Goal: Information Seeking & Learning: Learn about a topic

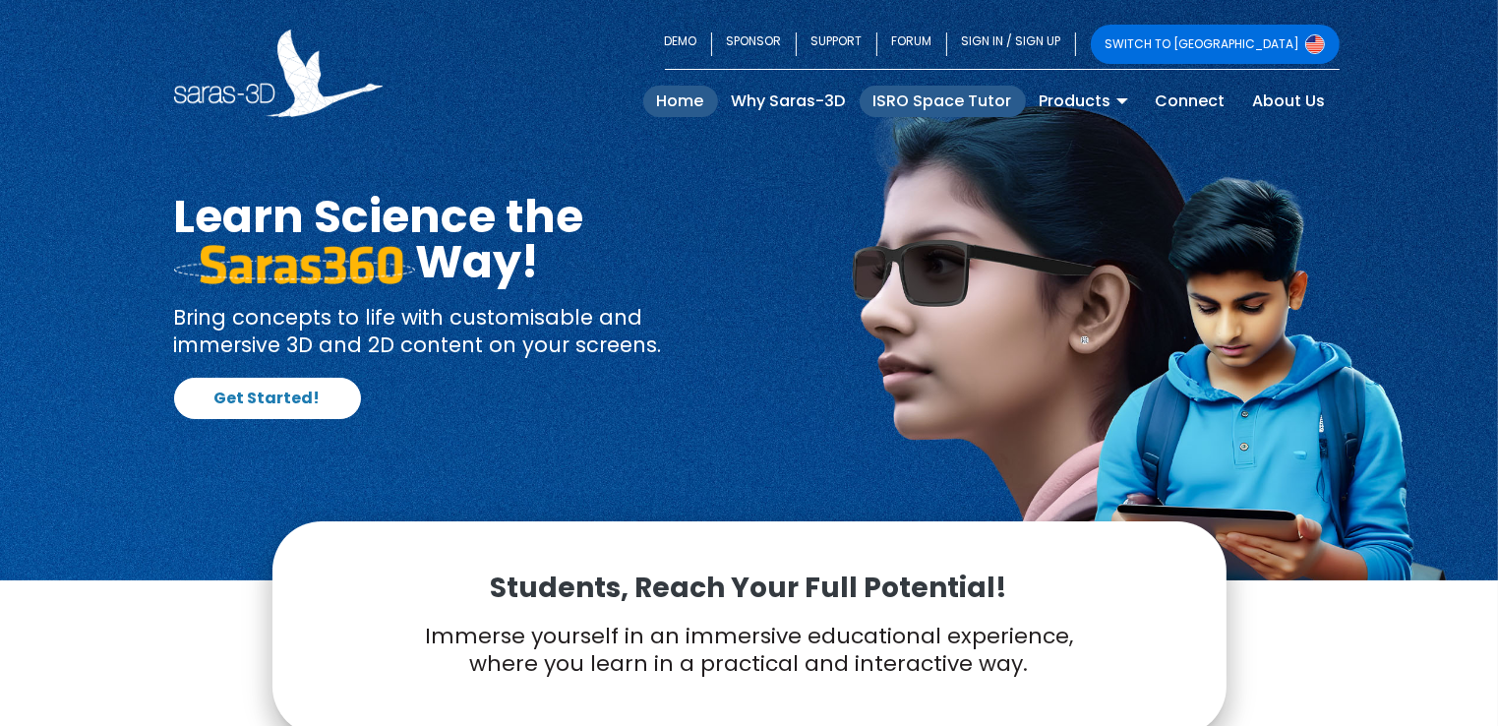
click at [905, 101] on link "ISRO Space Tutor" at bounding box center [943, 101] width 166 height 31
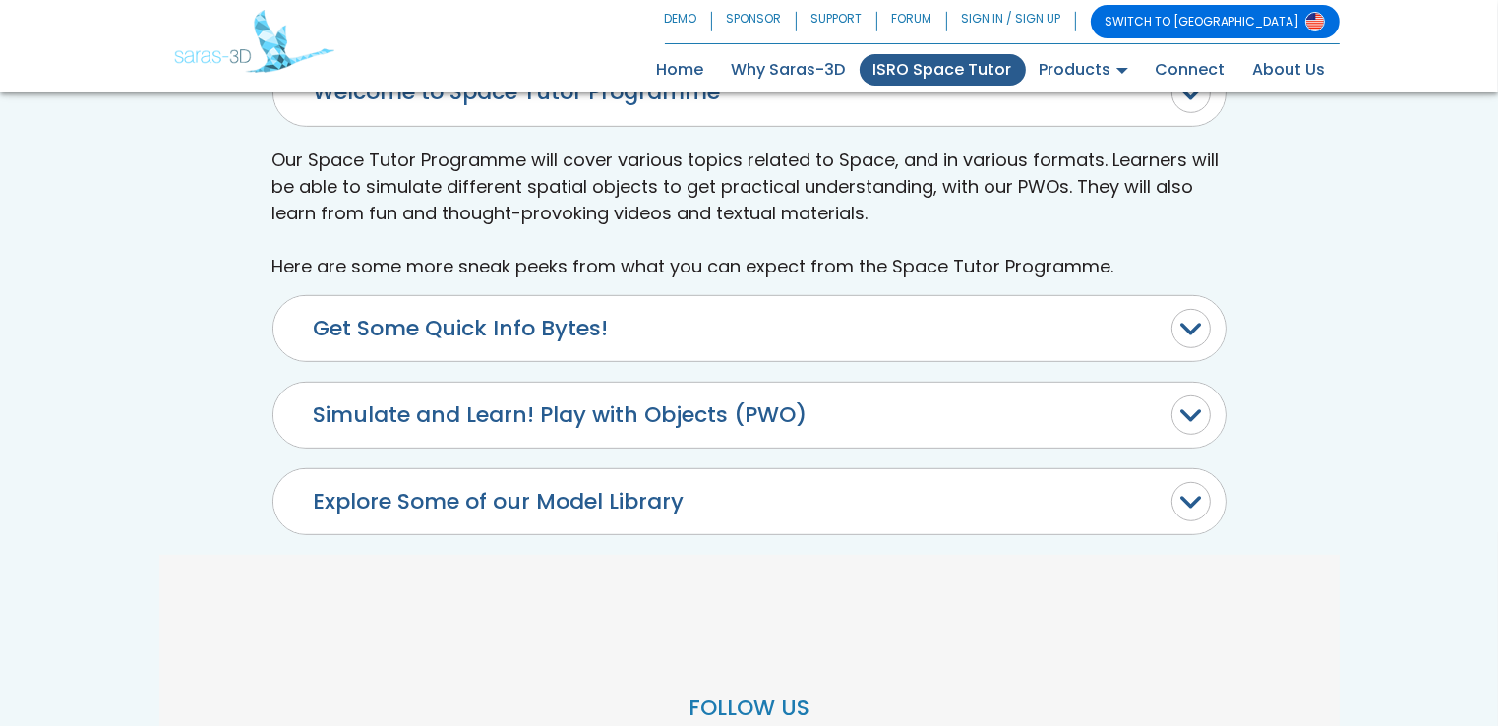
scroll to position [984, 0]
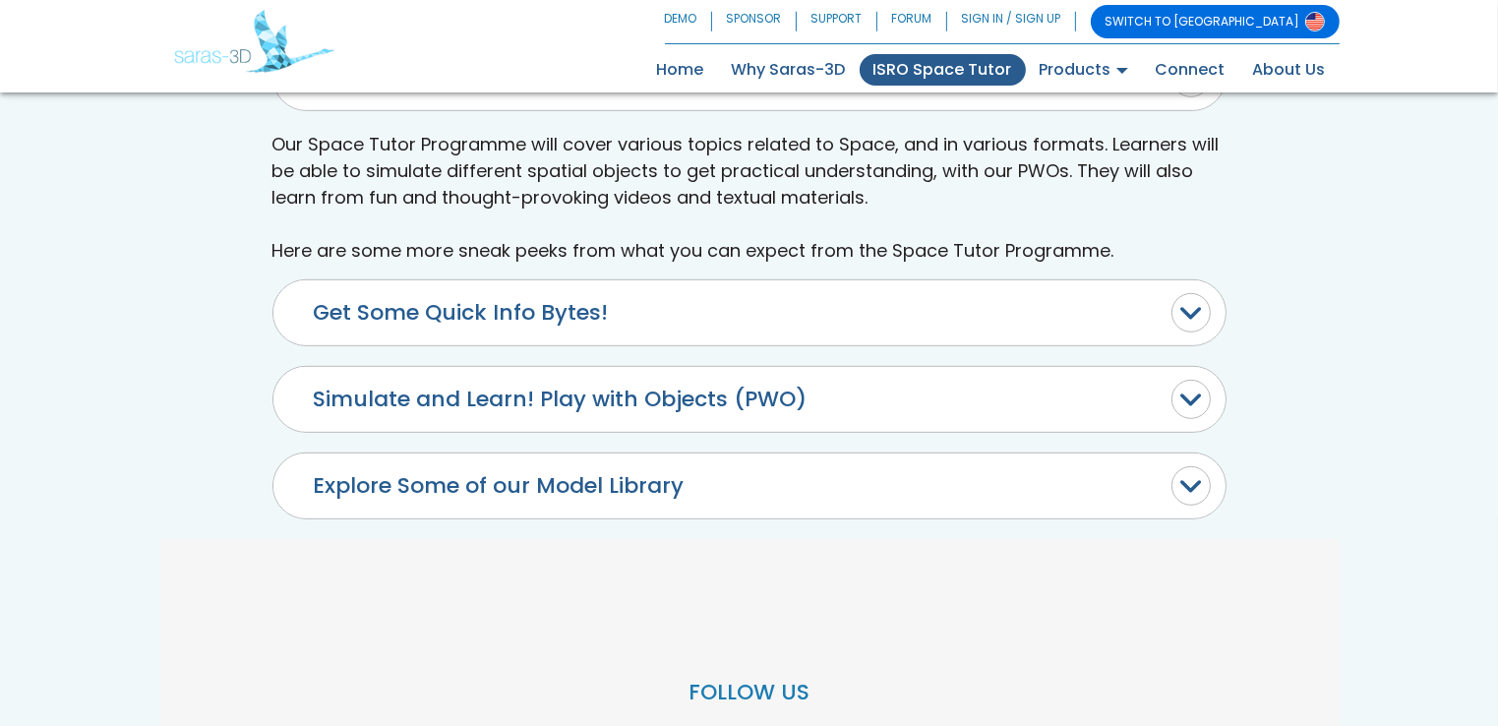
click at [567, 327] on button "Get Some Quick Info Bytes!" at bounding box center [749, 312] width 952 height 65
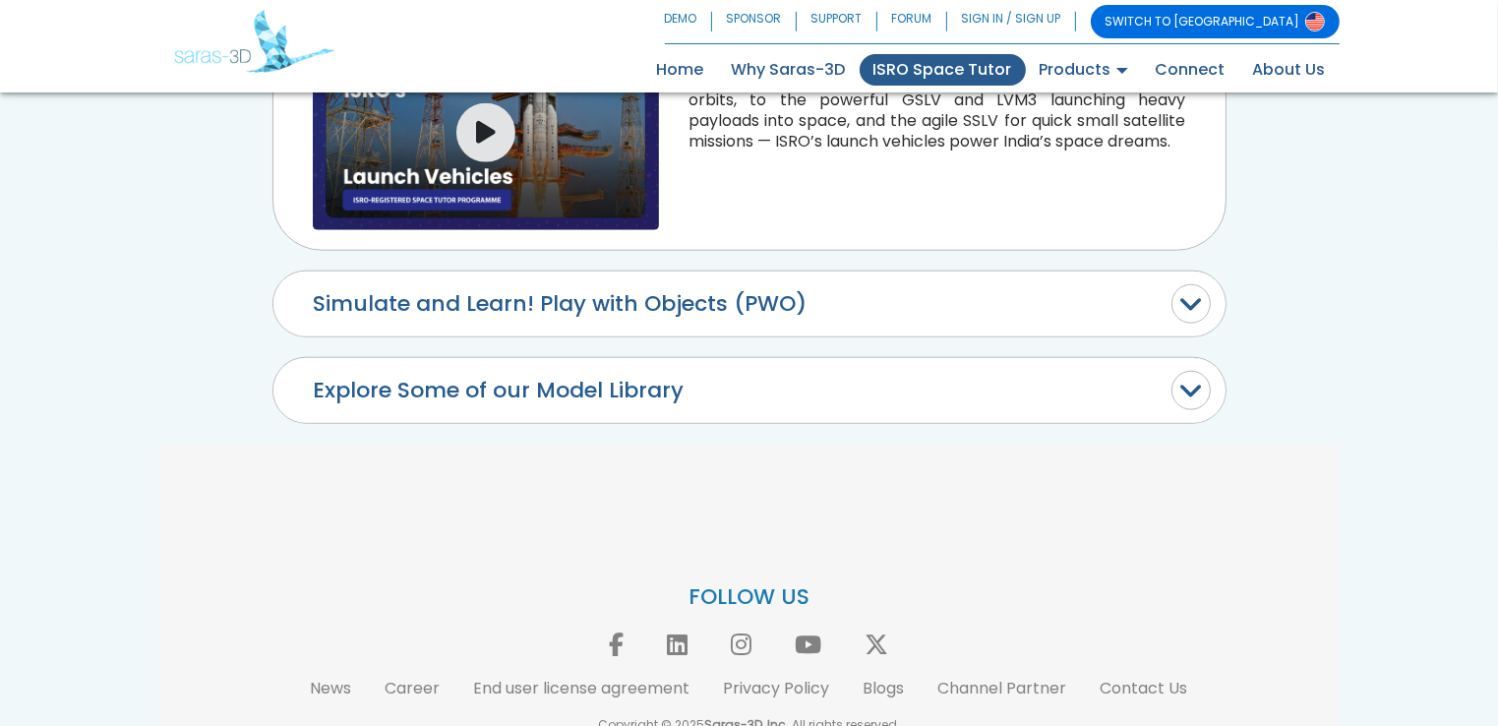
scroll to position [2131, 0]
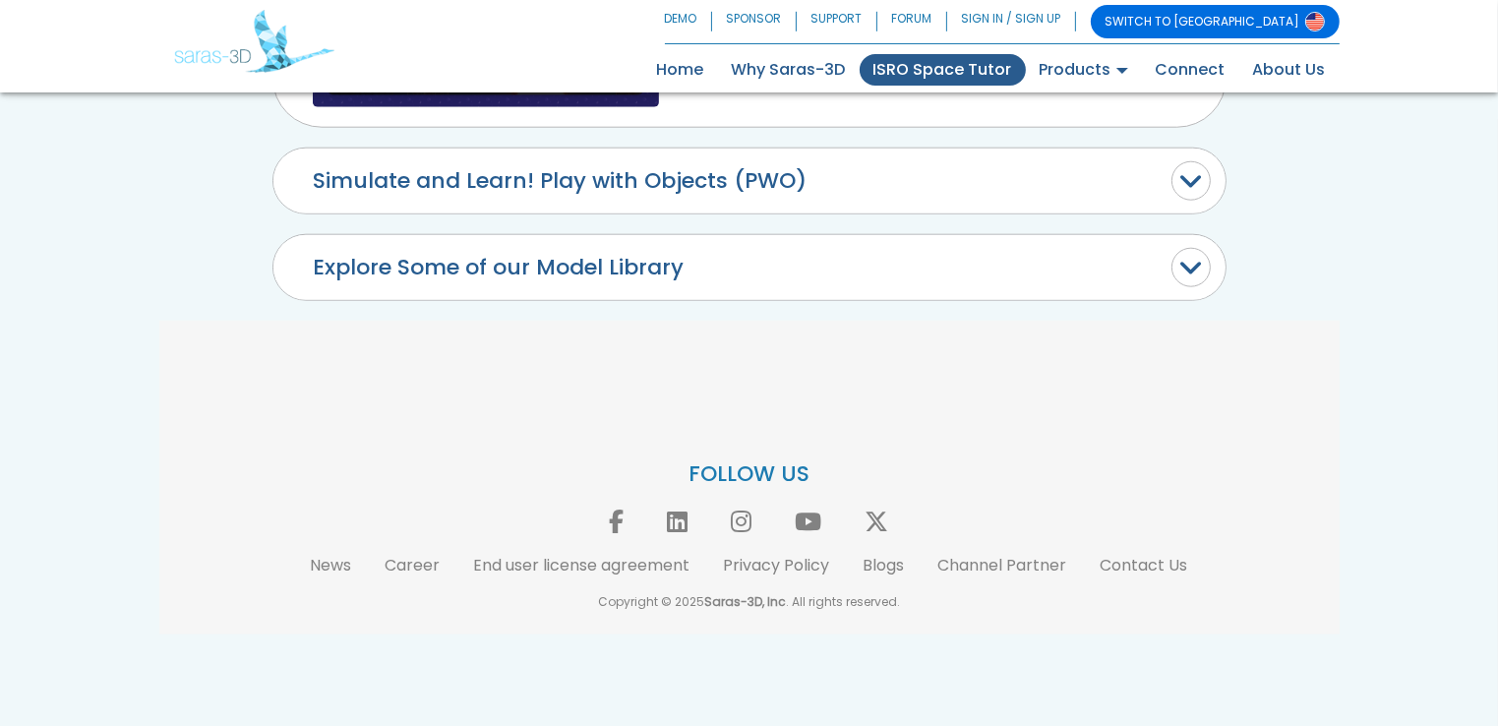
click at [634, 285] on button "Explore Some of our Model Library" at bounding box center [749, 267] width 952 height 65
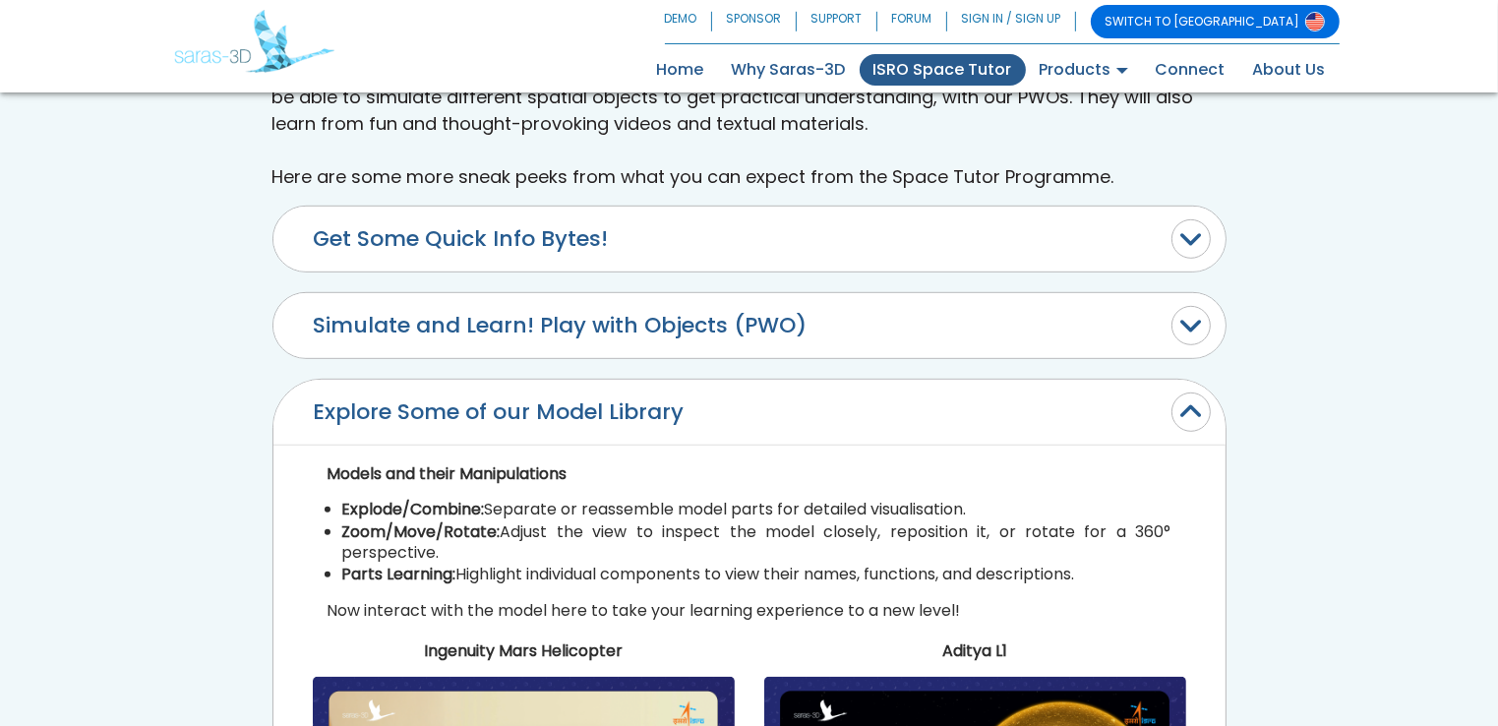
scroll to position [1040, 0]
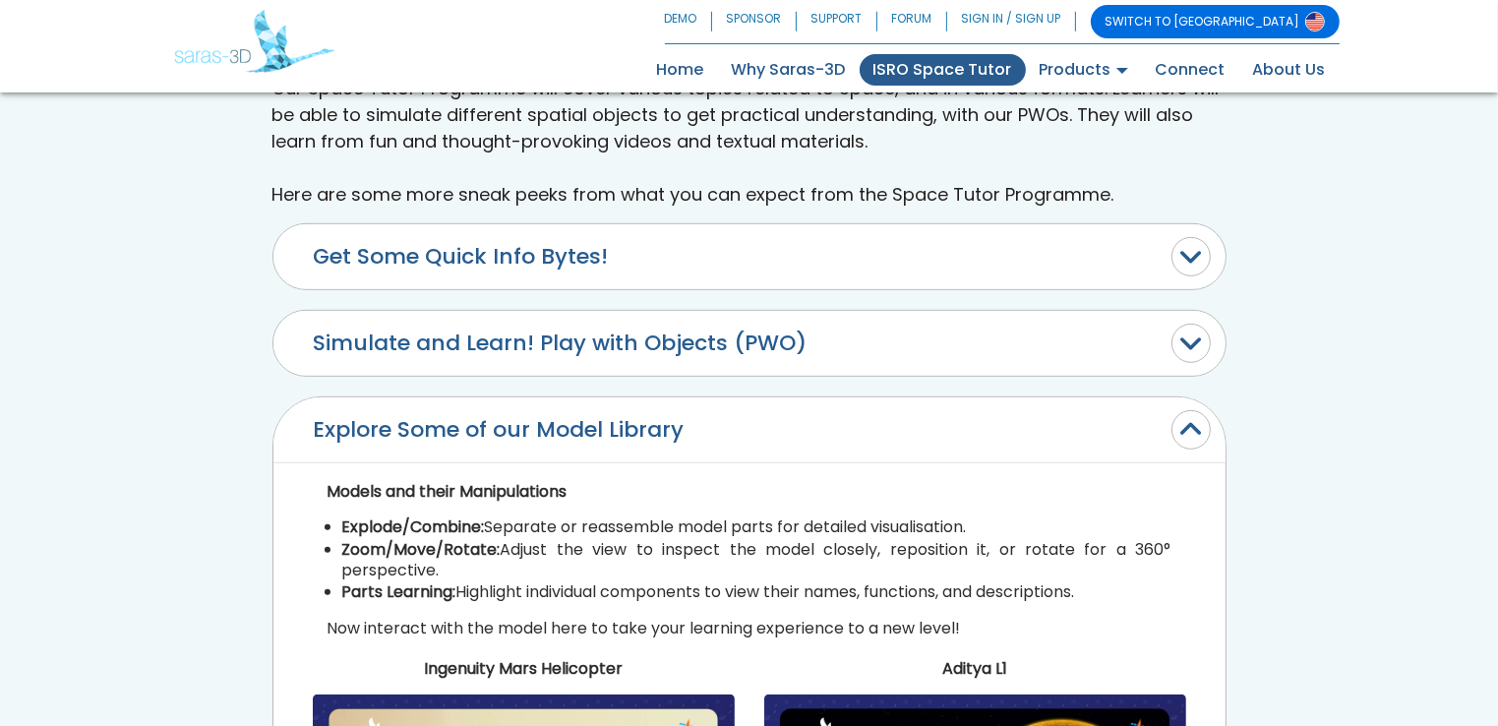
click at [485, 313] on button "Simulate and Learn! Play with Objects (PWO)" at bounding box center [749, 343] width 952 height 65
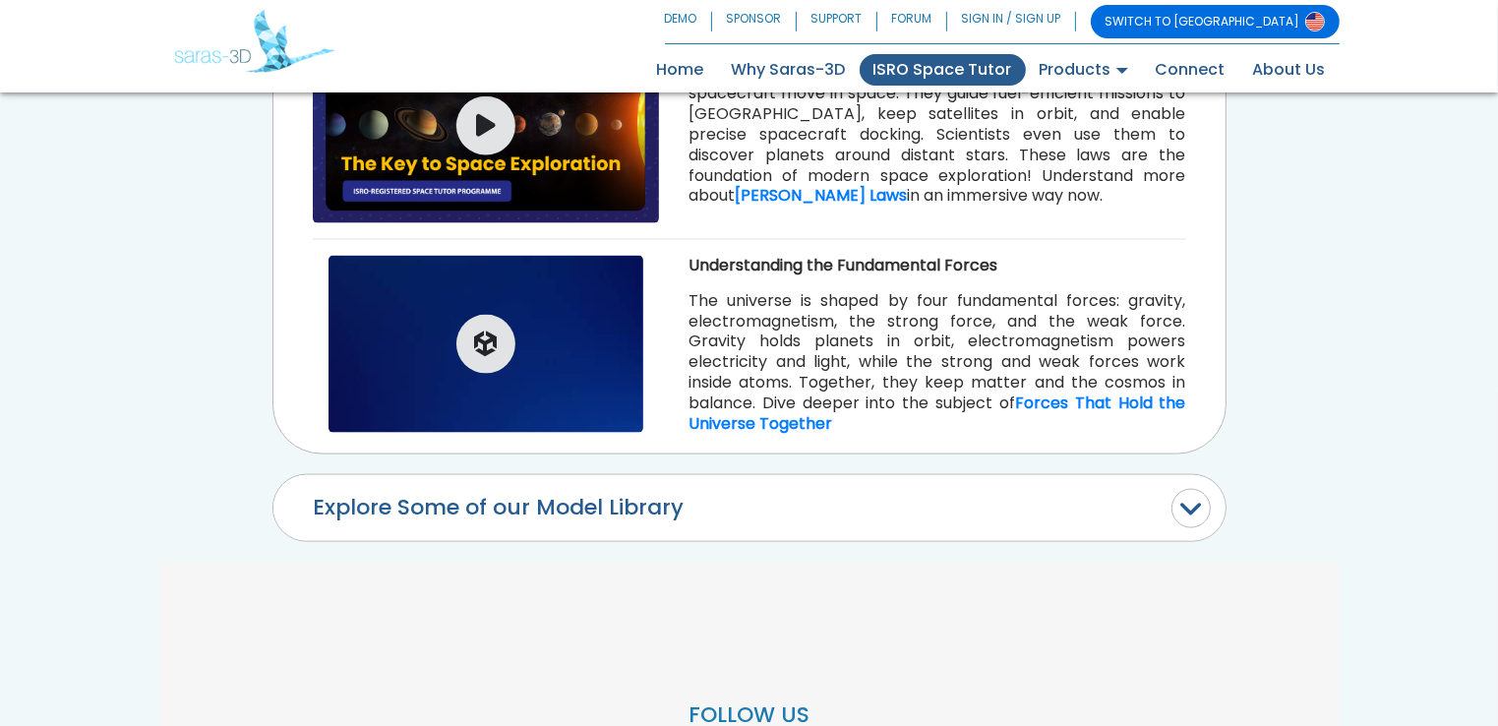
scroll to position [2614, 0]
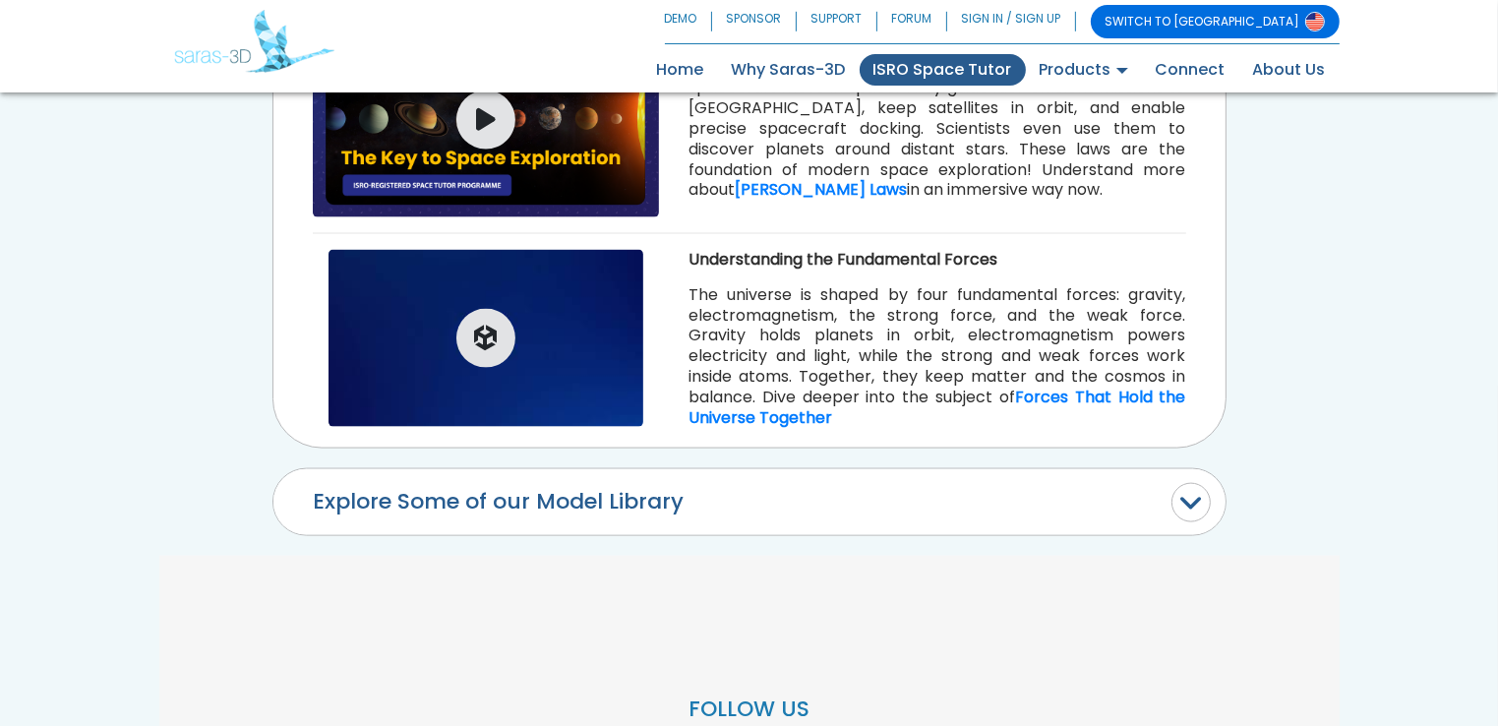
click at [768, 505] on button "Explore Some of our Model Library" at bounding box center [749, 501] width 952 height 65
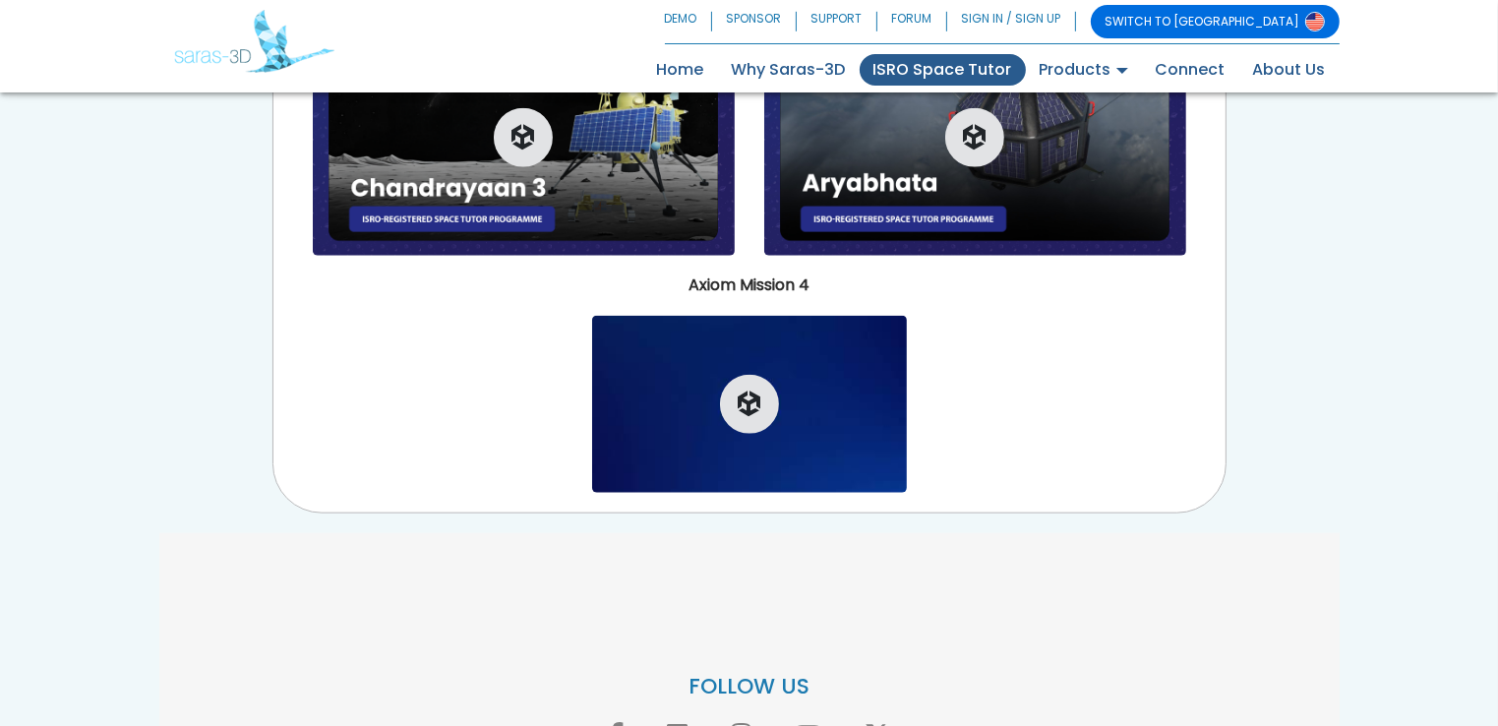
scroll to position [1925, 0]
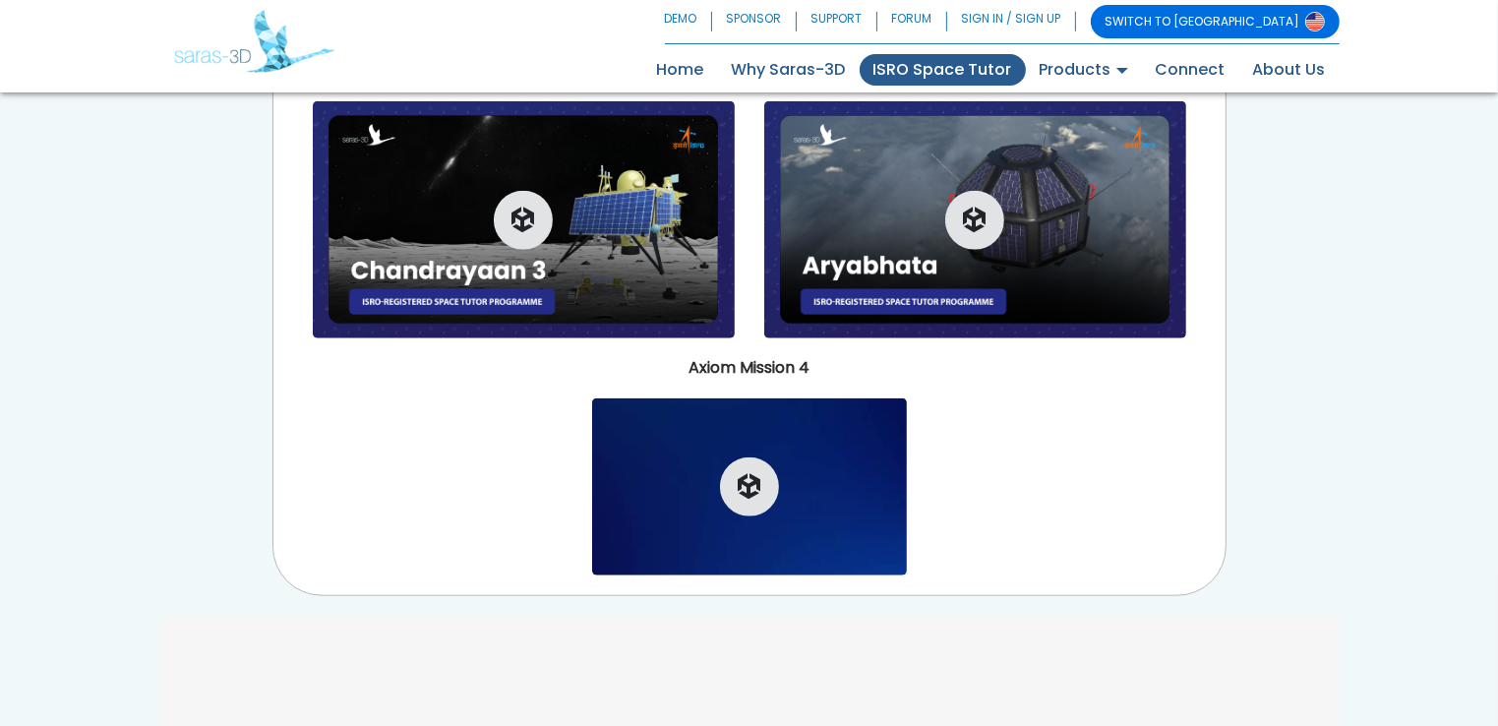
click at [837, 476] on img at bounding box center [749, 486] width 315 height 177
click at [747, 488] on icon "button" at bounding box center [749, 487] width 23 height 26
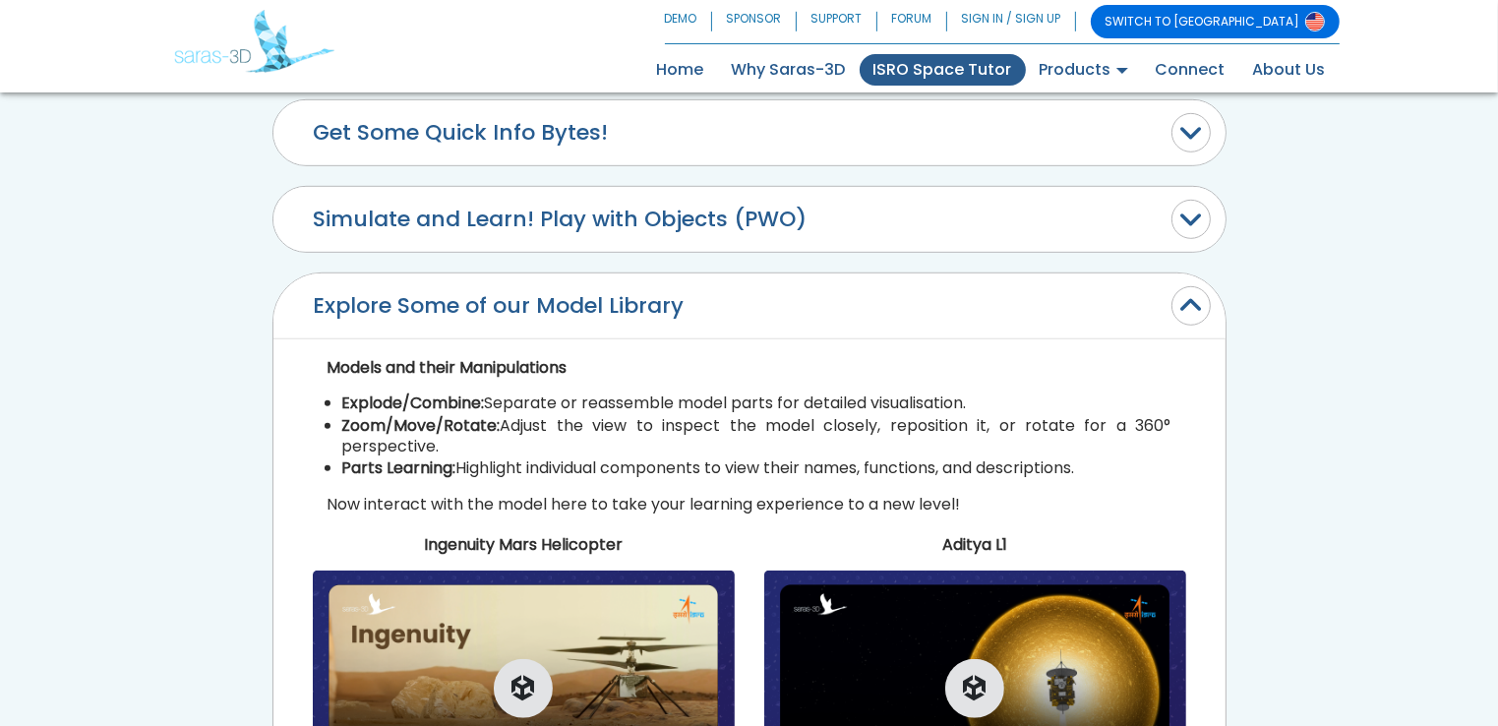
scroll to position [1138, 0]
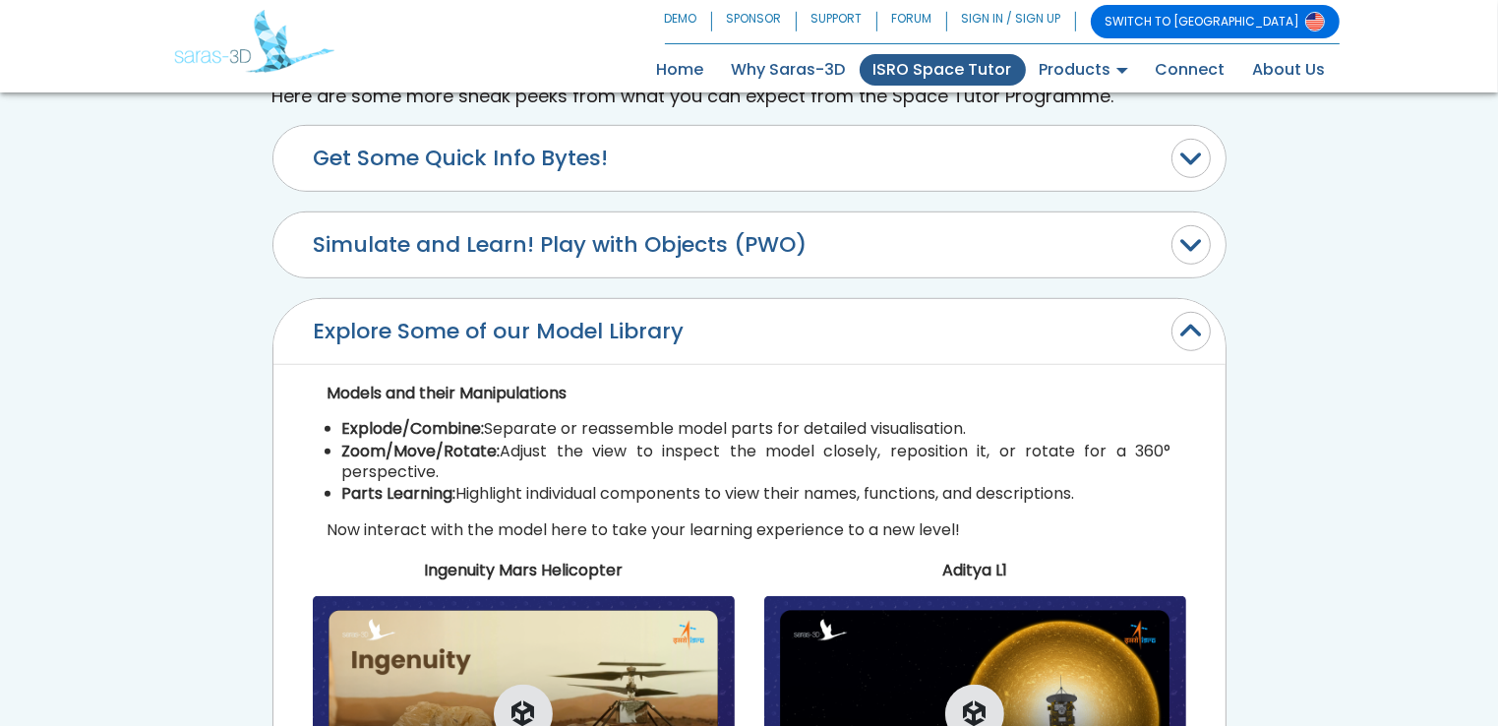
click at [462, 249] on button "Simulate and Learn! Play with Objects (PWO)" at bounding box center [749, 244] width 952 height 65
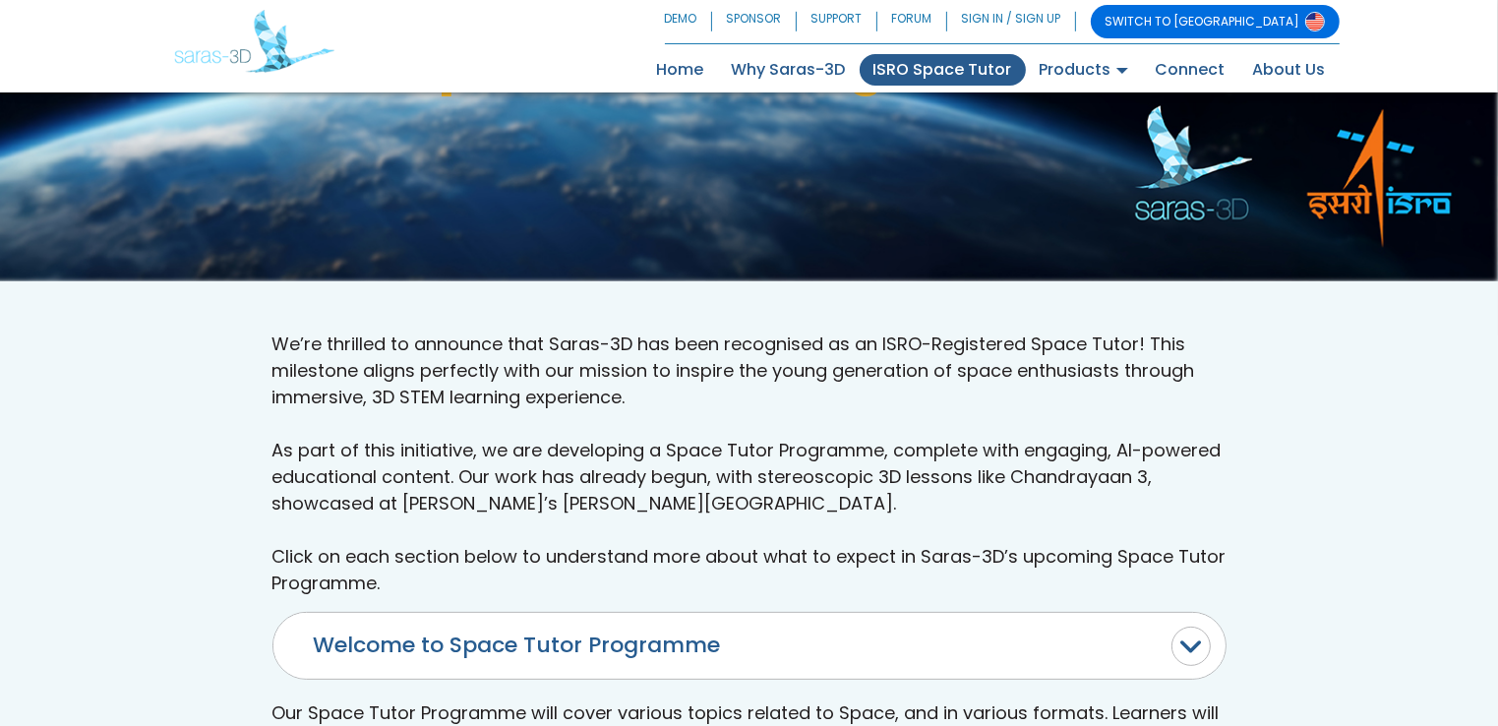
scroll to position [0, 0]
